Goal: Task Accomplishment & Management: Use online tool/utility

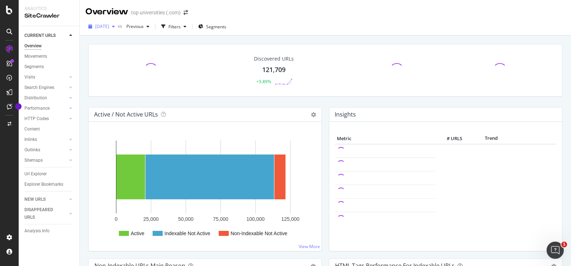
click at [115, 27] on icon "button" at bounding box center [113, 26] width 3 height 4
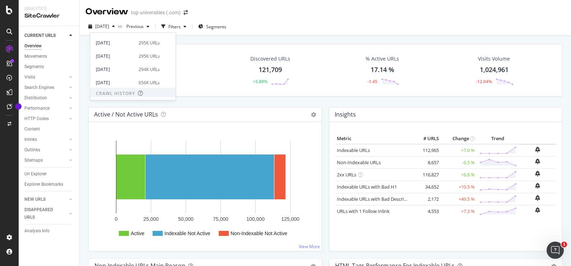
scroll to position [97, 0]
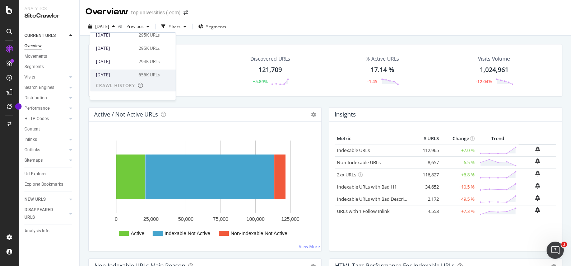
click at [119, 74] on div "[DATE]" at bounding box center [115, 75] width 38 height 6
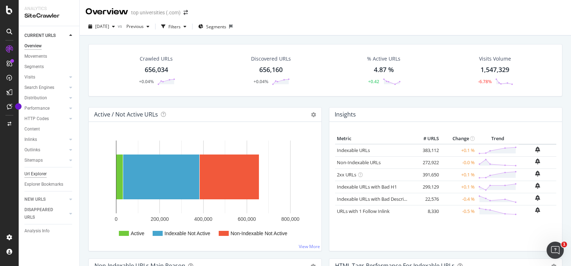
click at [37, 171] on div "Url Explorer" at bounding box center [35, 174] width 22 height 8
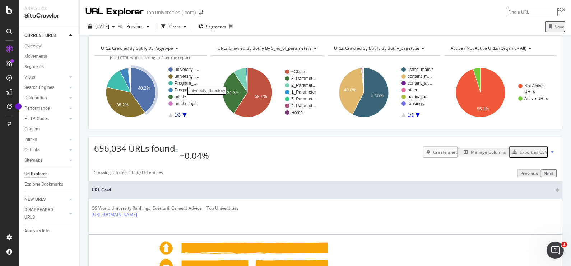
click at [179, 72] on rect "A chart." at bounding box center [186, 69] width 25 height 4
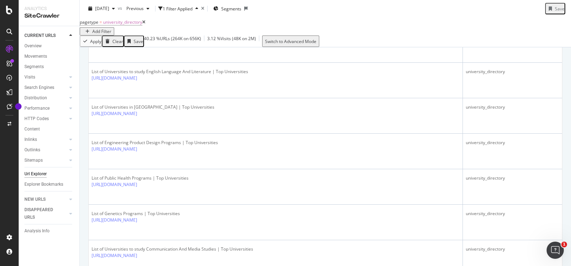
scroll to position [915, 0]
